Goal: Contribute content

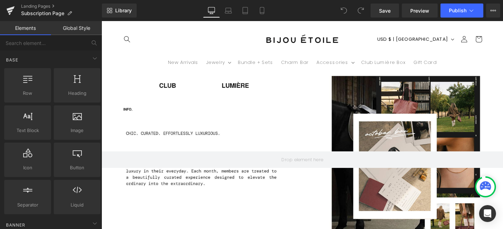
scroll to position [528, 0]
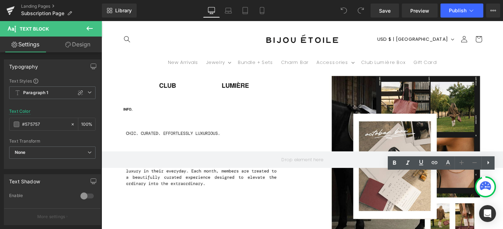
scroll to position [0, 0]
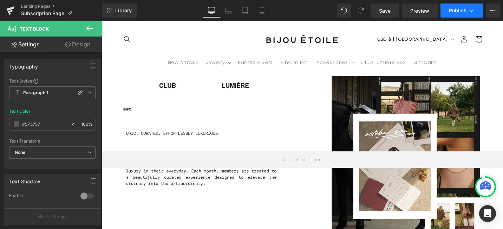
scroll to position [0, 362]
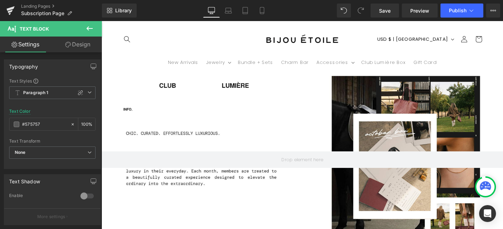
scroll to position [0, 362]
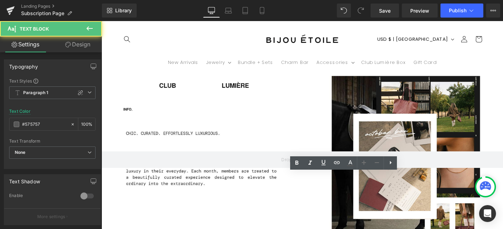
scroll to position [0, 0]
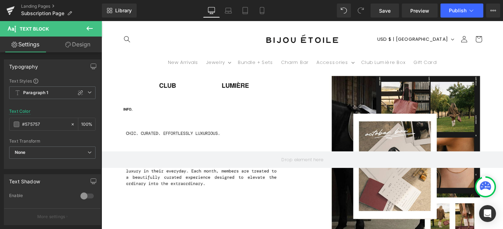
scroll to position [0, 362]
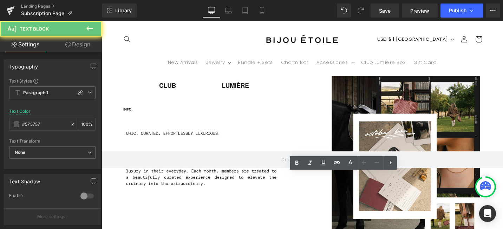
drag, startPoint x: 387, startPoint y: 217, endPoint x: 397, endPoint y: 229, distance: 15.9
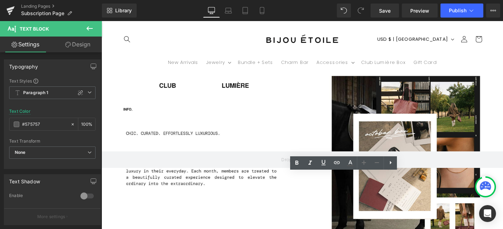
scroll to position [0, 0]
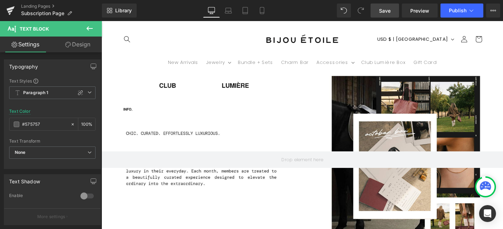
click at [395, 9] on link "Save" at bounding box center [385, 11] width 28 height 14
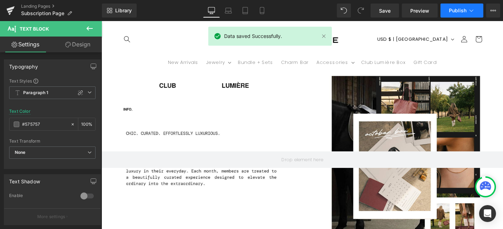
click at [450, 13] on span "Publish" at bounding box center [458, 11] width 18 height 6
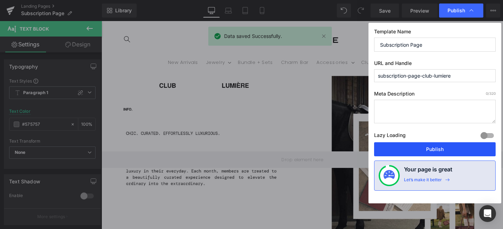
click at [421, 145] on button "Publish" at bounding box center [435, 149] width 122 height 14
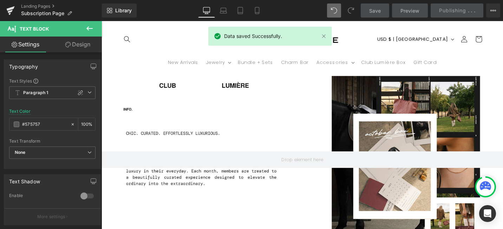
scroll to position [0, 362]
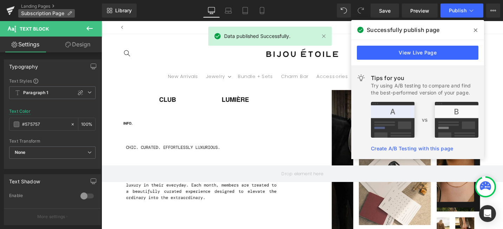
scroll to position [0, 362]
click at [6, 9] on link at bounding box center [10, 10] width 21 height 21
